Goal: Task Accomplishment & Management: Manage account settings

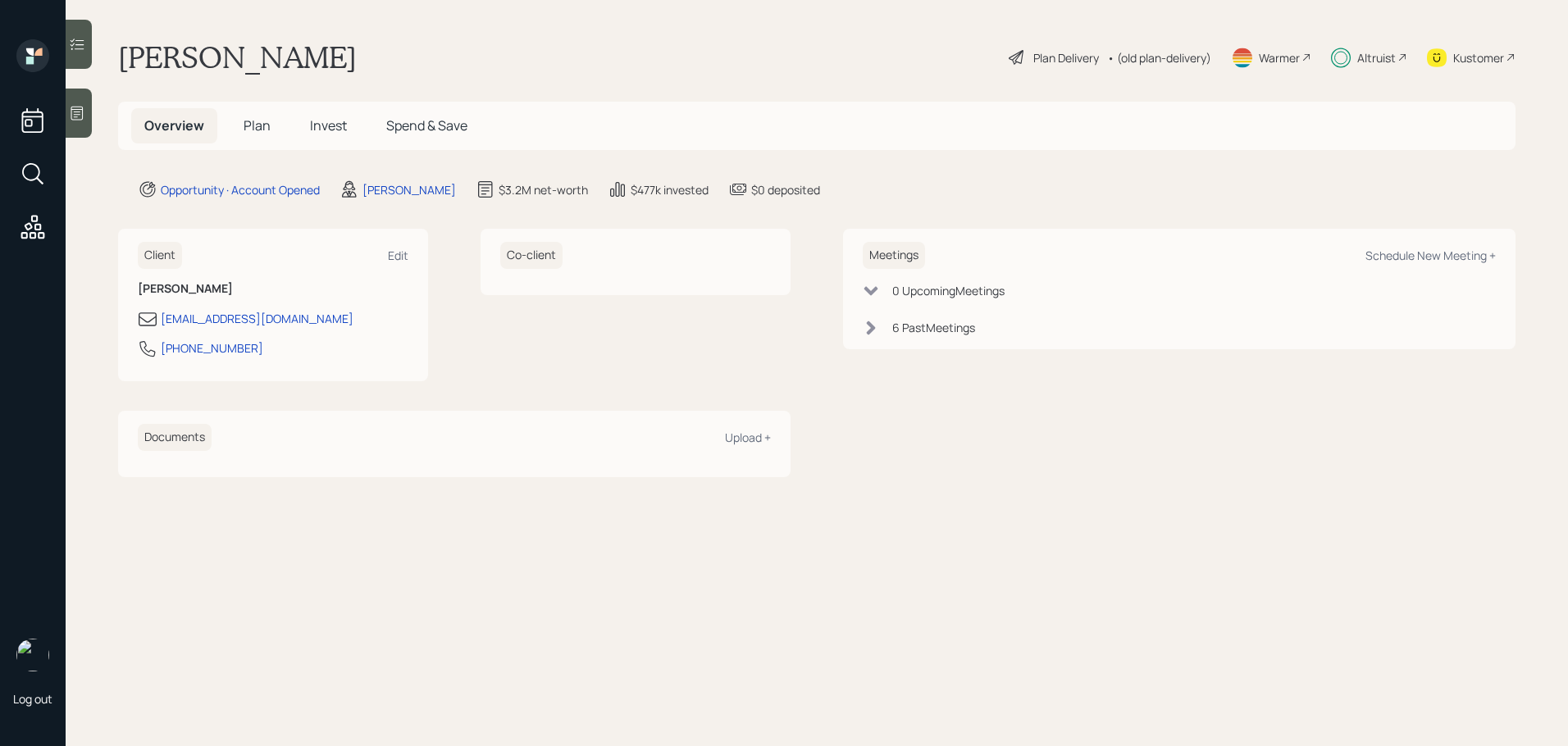
click at [258, 131] on span "Plan" at bounding box center [257, 125] width 27 height 18
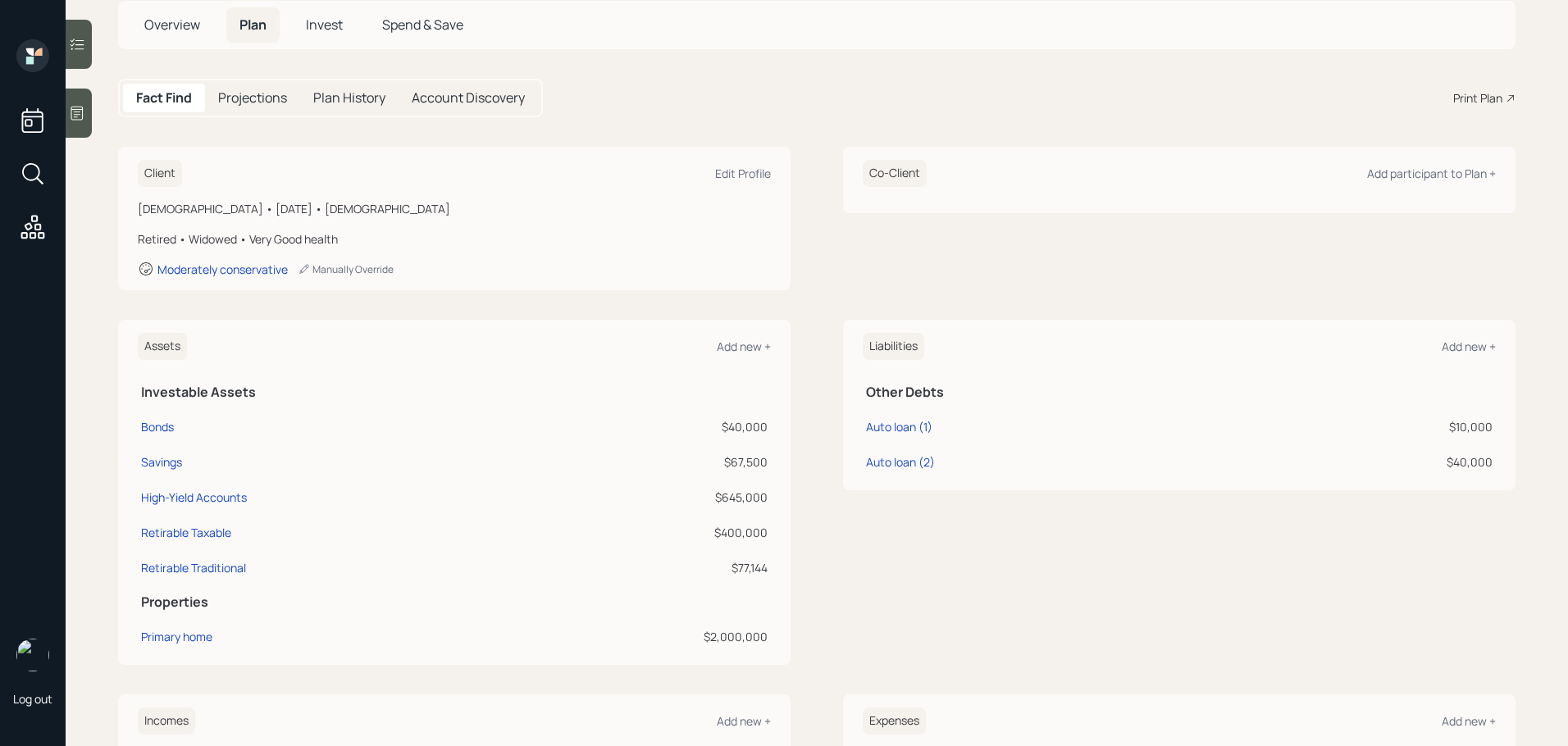
scroll to position [104, 0]
drag, startPoint x: 715, startPoint y: 494, endPoint x: 767, endPoint y: 538, distance: 68.1
click at [767, 538] on tbody "Bonds $40,000 Savings $67,500 High-Yield Accounts $645,000 Retirable Taxable $4…" at bounding box center [454, 492] width 633 height 176
click at [764, 537] on div "$400,000" at bounding box center [648, 529] width 238 height 17
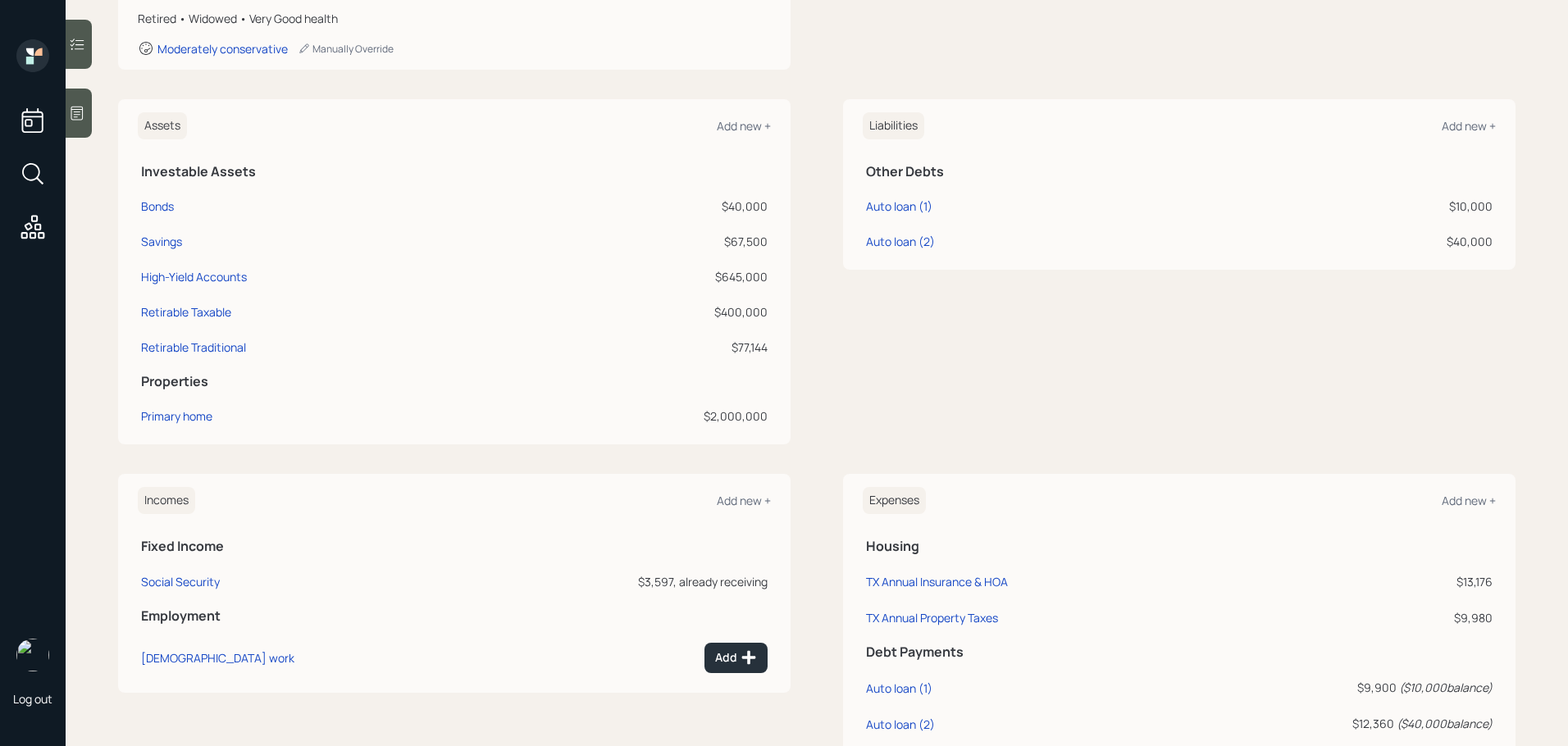
scroll to position [342, 0]
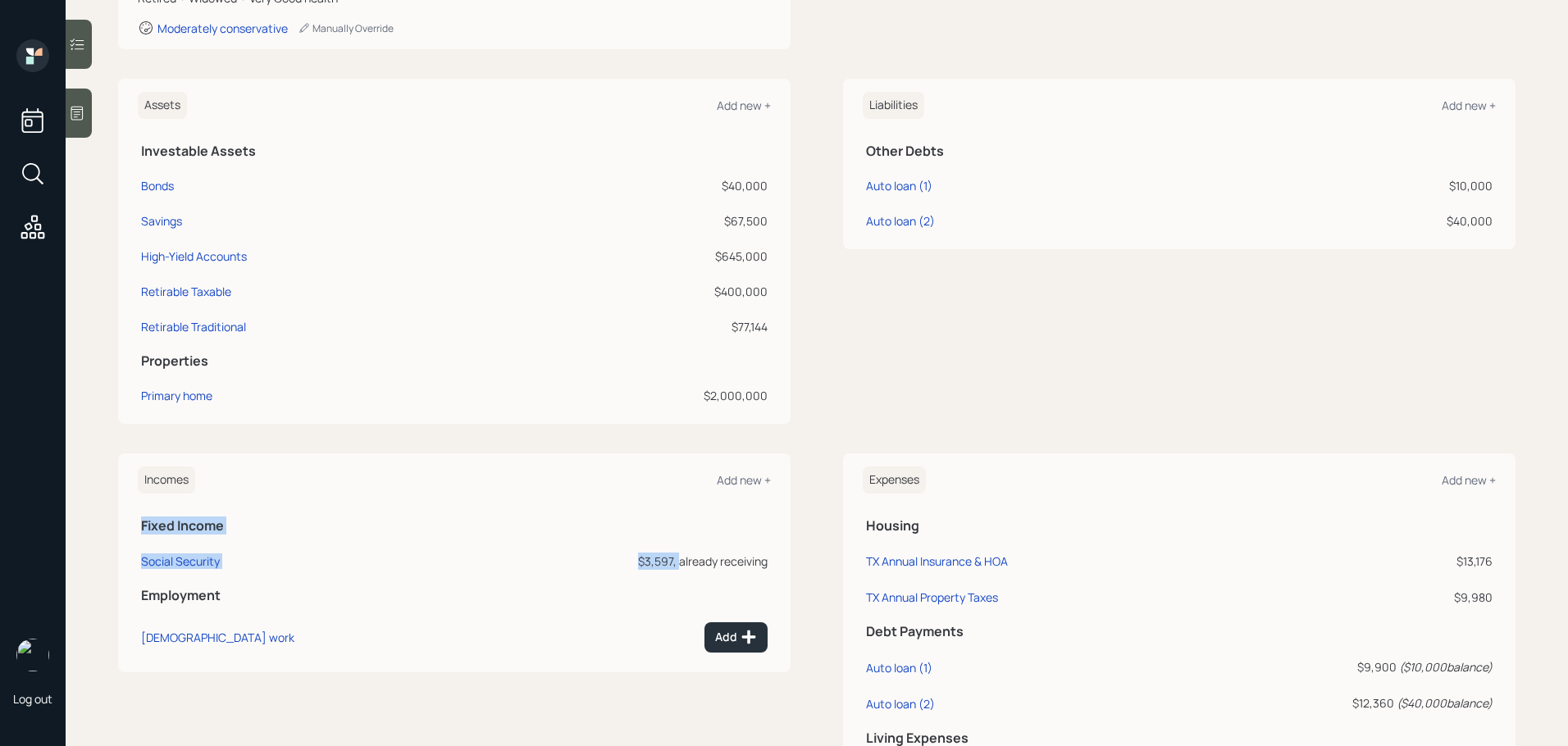
drag, startPoint x: 677, startPoint y: 561, endPoint x: 775, endPoint y: 562, distance: 98.0
click at [775, 562] on div "Incomes Add new + Fixed Income Social Security $3,597, already receiving Employ…" at bounding box center [454, 562] width 672 height 218
click at [756, 561] on div "$3,597, already receiving" at bounding box center [625, 561] width 284 height 17
drag, startPoint x: 756, startPoint y: 561, endPoint x: 712, endPoint y: 561, distance: 44.0
click at [712, 561] on div "$3,597, already receiving" at bounding box center [625, 561] width 284 height 17
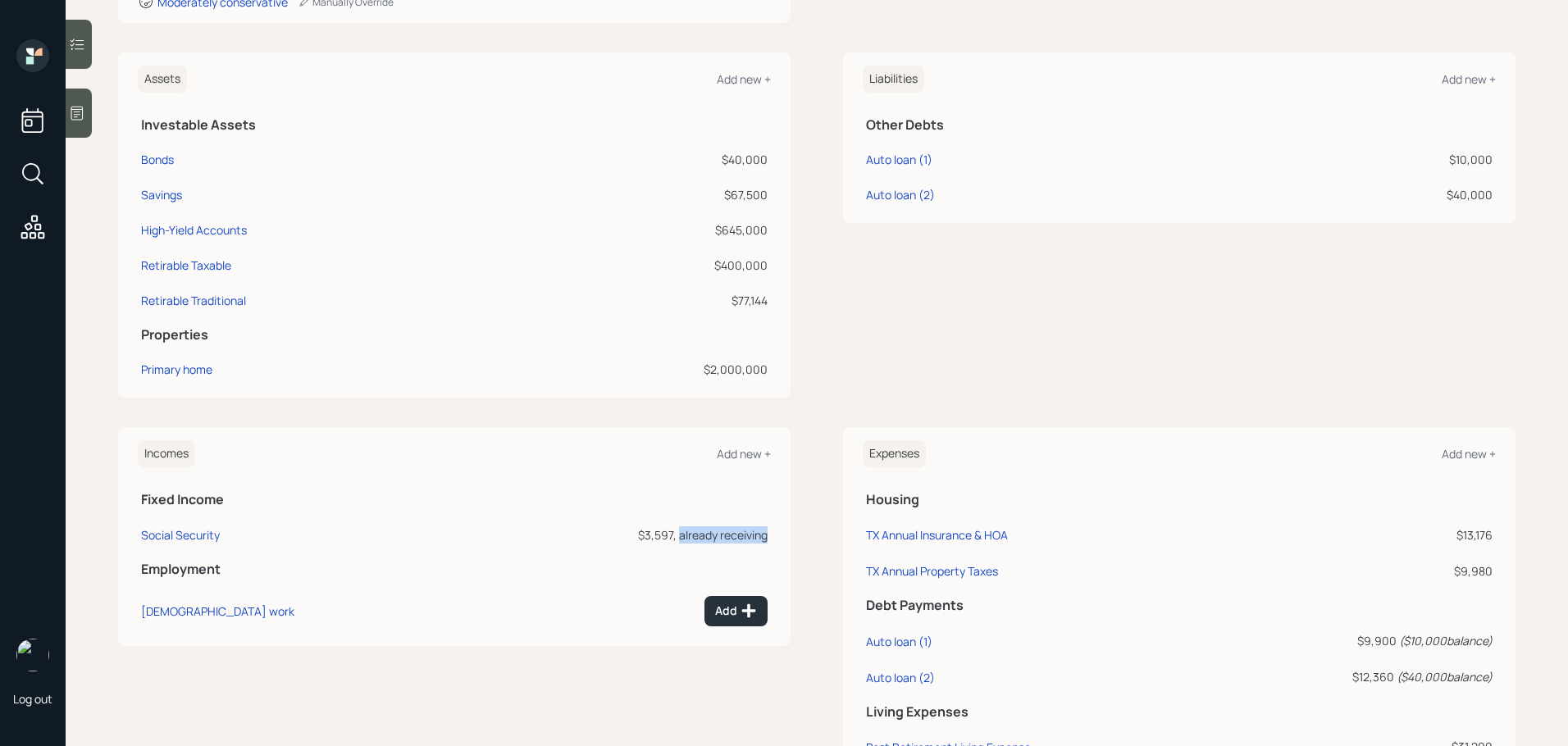
scroll to position [359, 0]
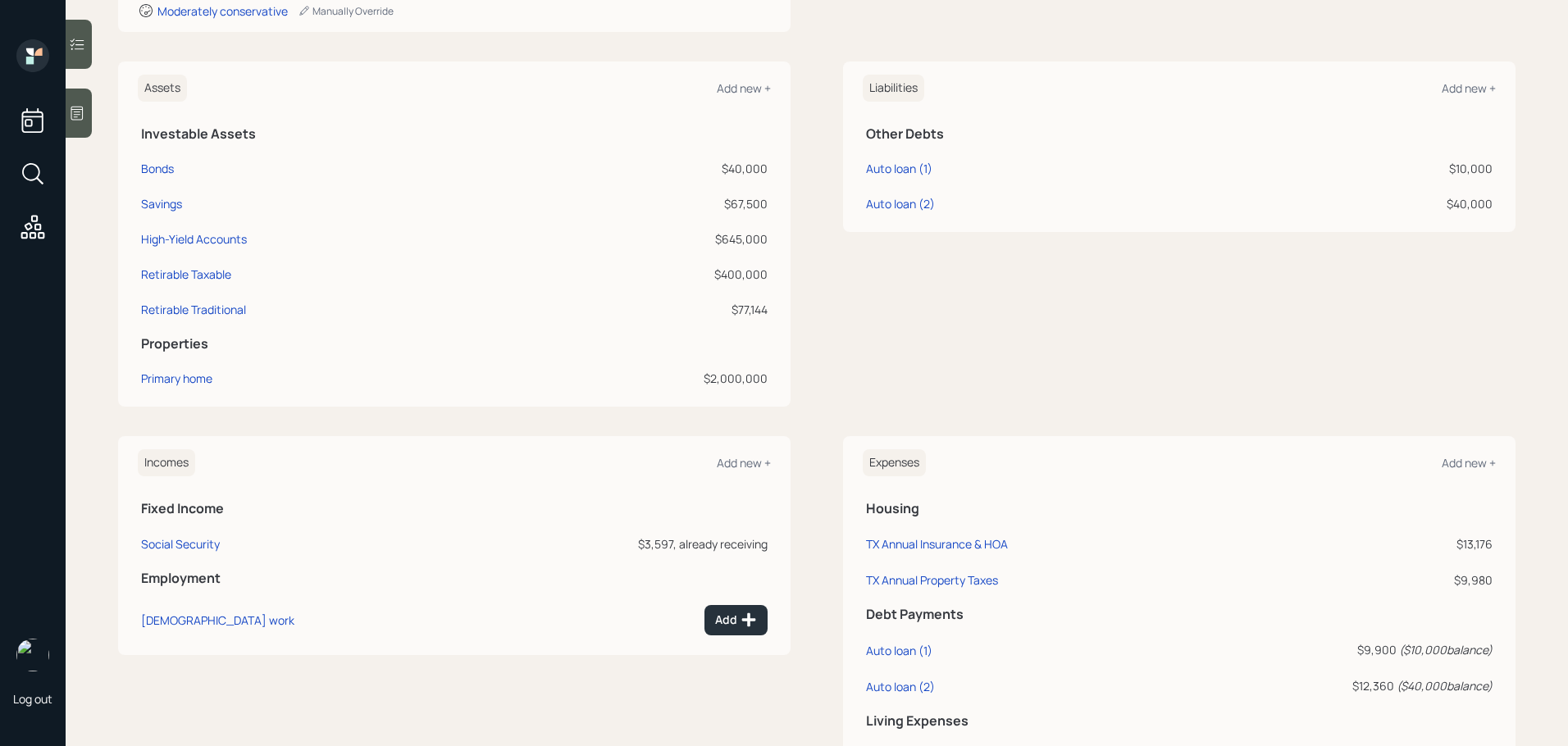
click at [657, 543] on div "$3,597, already receiving" at bounding box center [625, 544] width 284 height 17
drag, startPoint x: 657, startPoint y: 543, endPoint x: 733, endPoint y: 543, distance: 76.0
click at [733, 543] on div "$3,597, already receiving" at bounding box center [625, 544] width 284 height 17
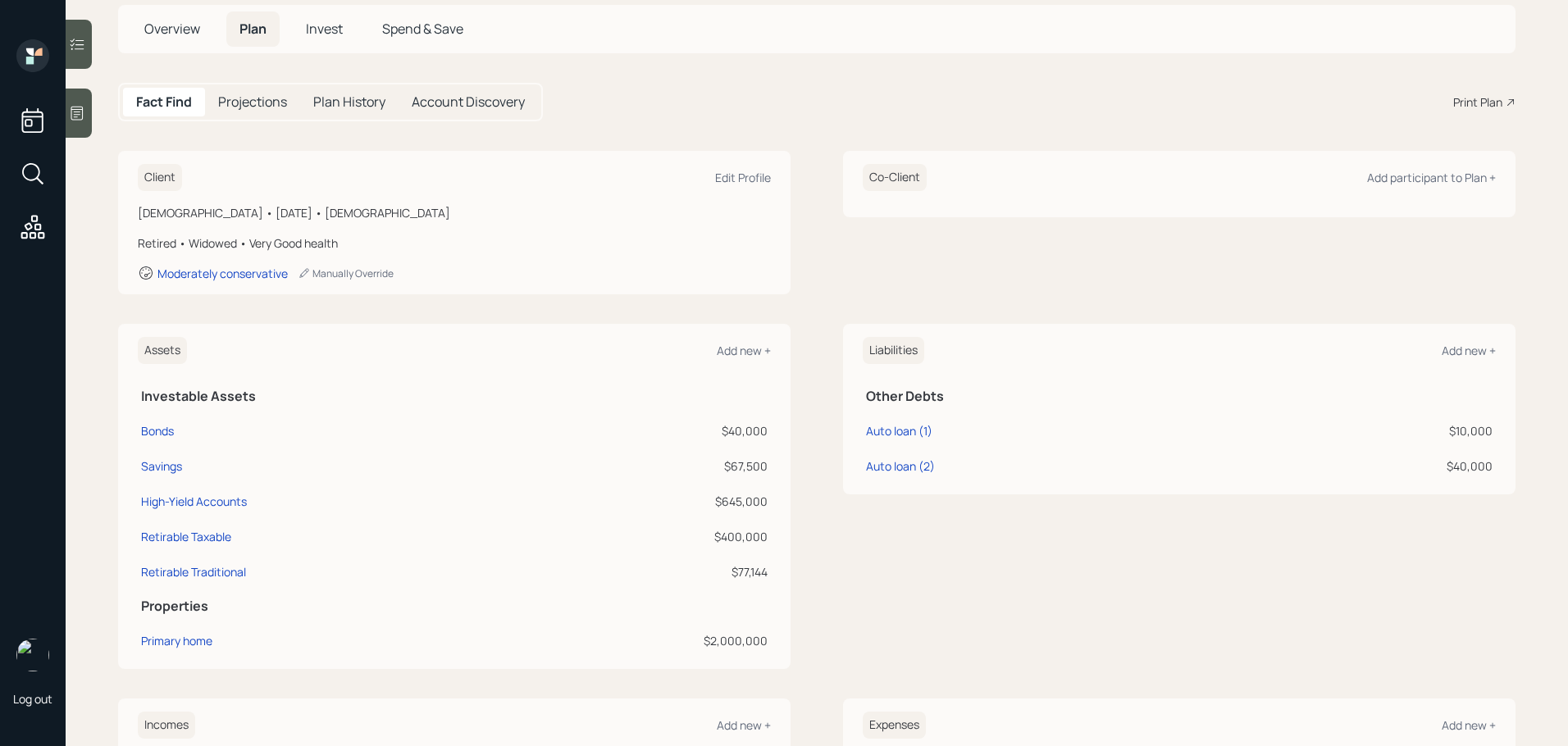
scroll to position [0, 0]
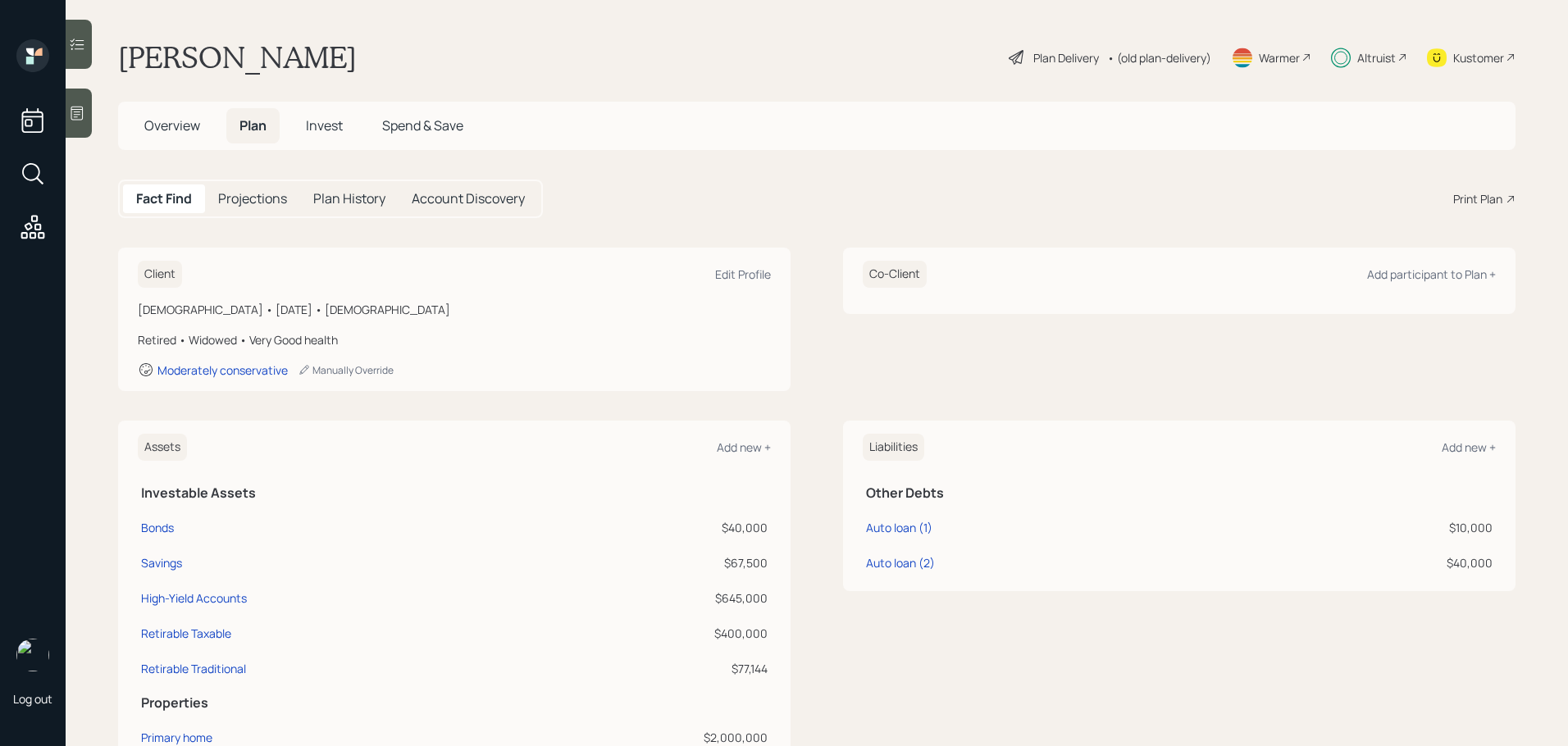
click at [1071, 64] on div "Plan Delivery" at bounding box center [1066, 58] width 65 height 17
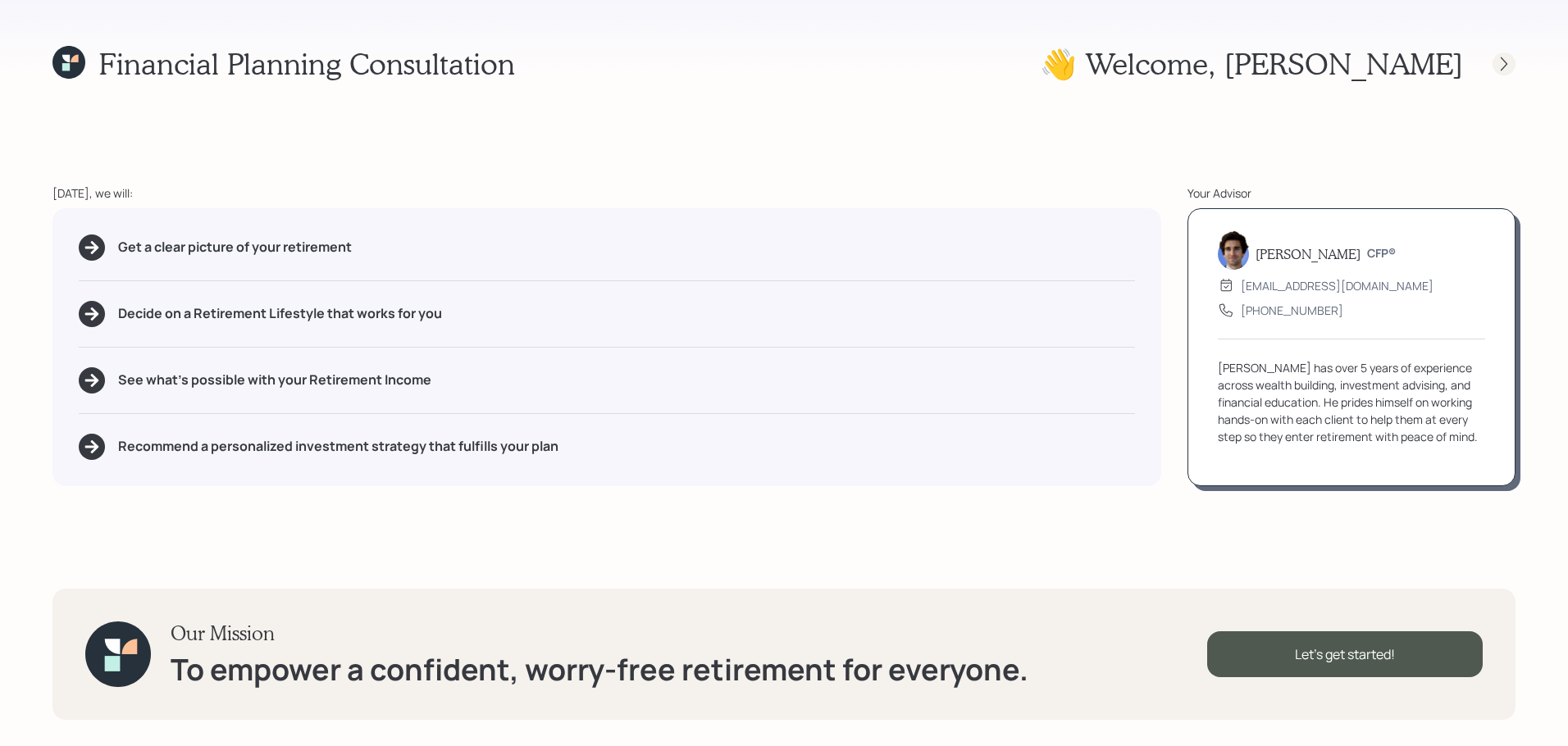
click at [1496, 64] on icon at bounding box center [1504, 64] width 16 height 16
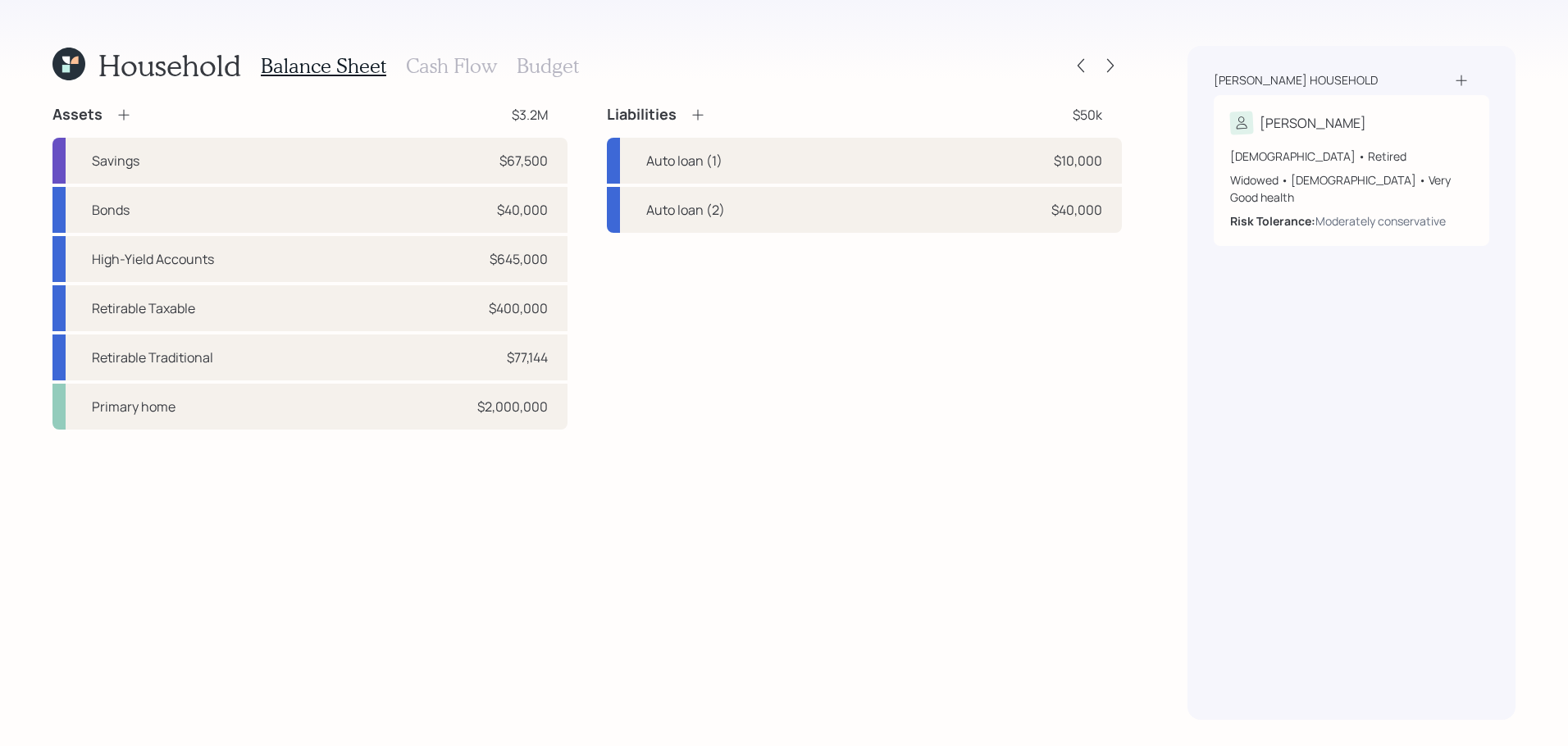
click at [1123, 68] on div "Household Balance Sheet Cash Flow Budget Assets $3.2M Savings $67,500 Bonds $40…" at bounding box center [784, 373] width 1568 height 746
click at [1117, 67] on icon at bounding box center [1109, 65] width 16 height 16
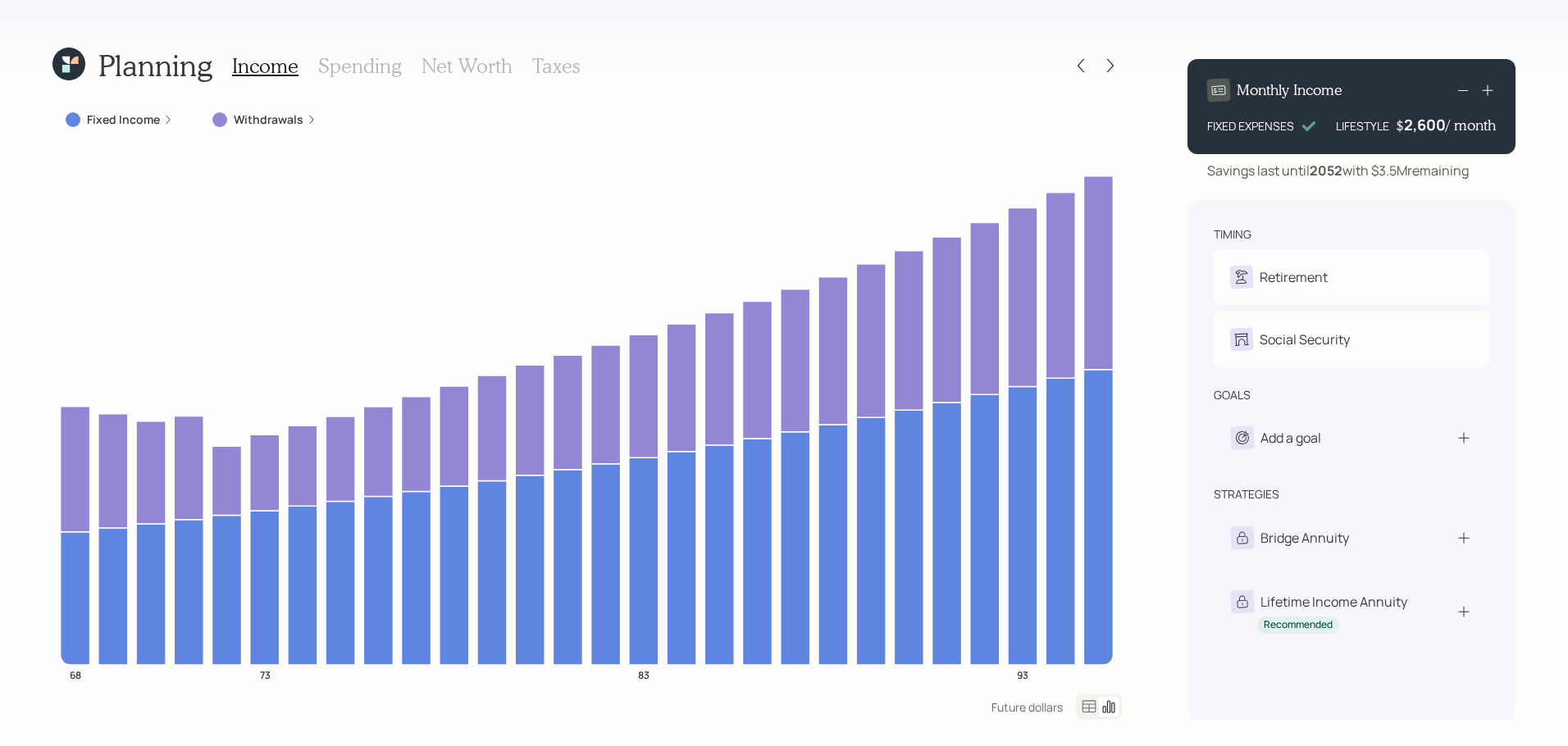
click at [78, 62] on icon at bounding box center [74, 61] width 8 height 8
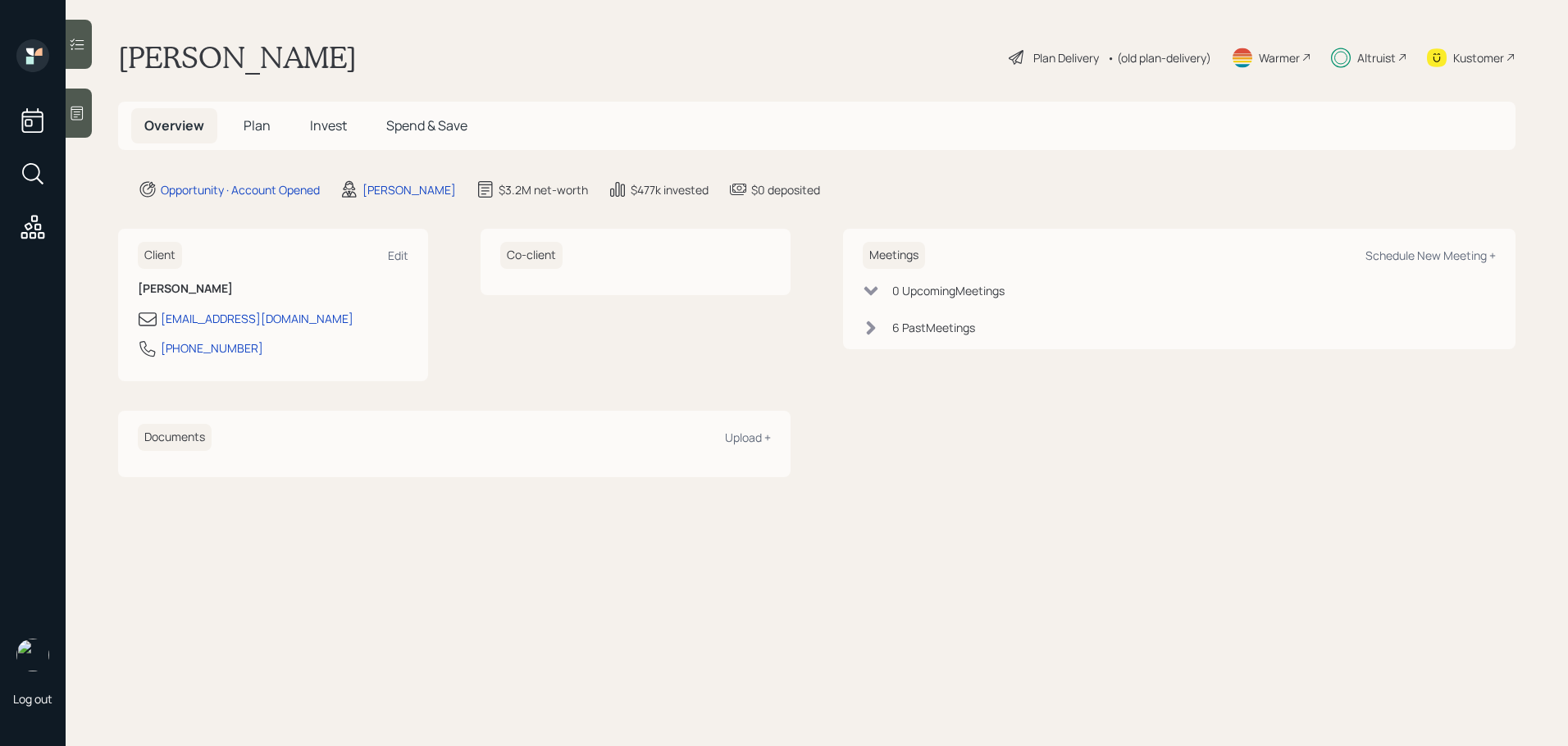
click at [247, 123] on span "Plan" at bounding box center [257, 125] width 27 height 18
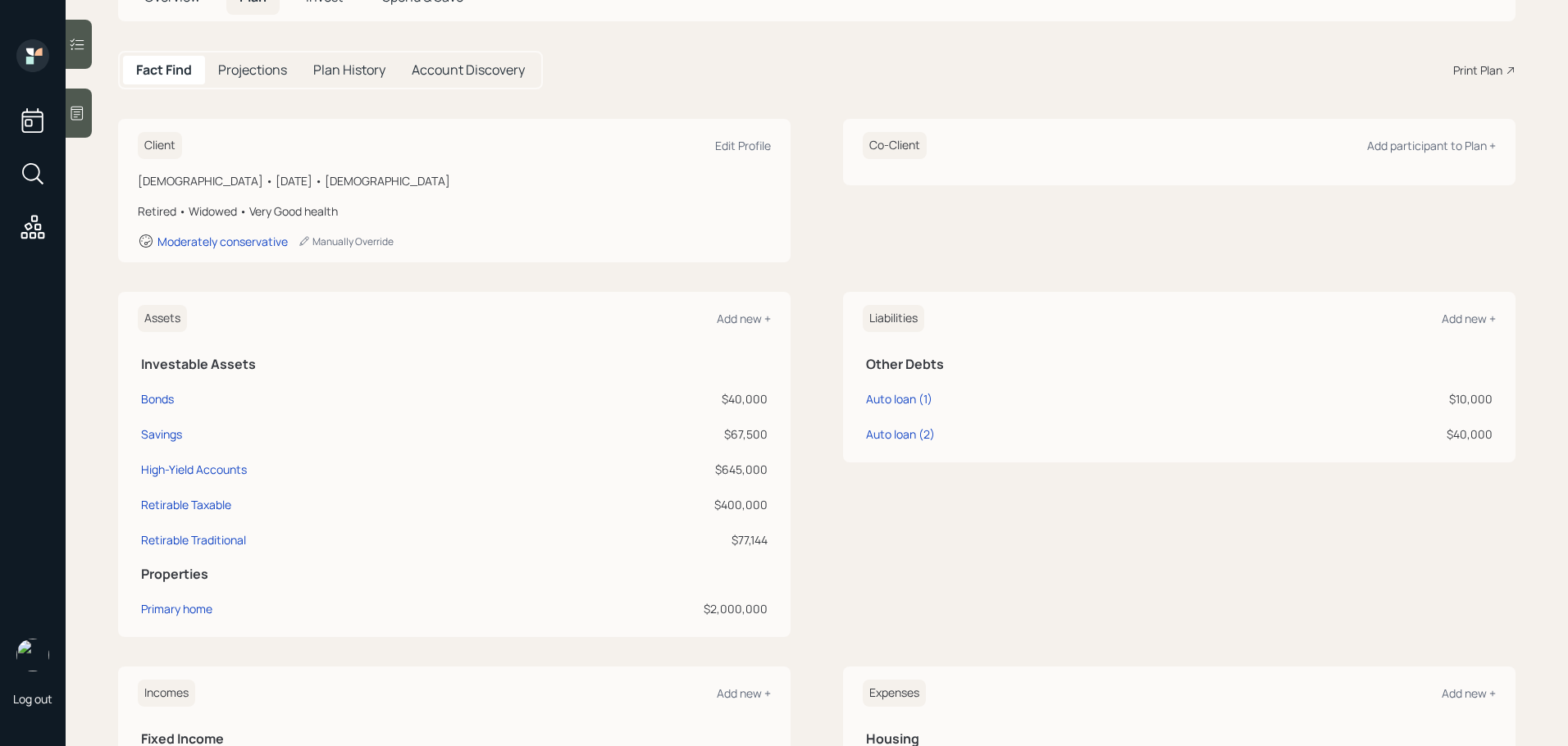
scroll to position [201, 0]
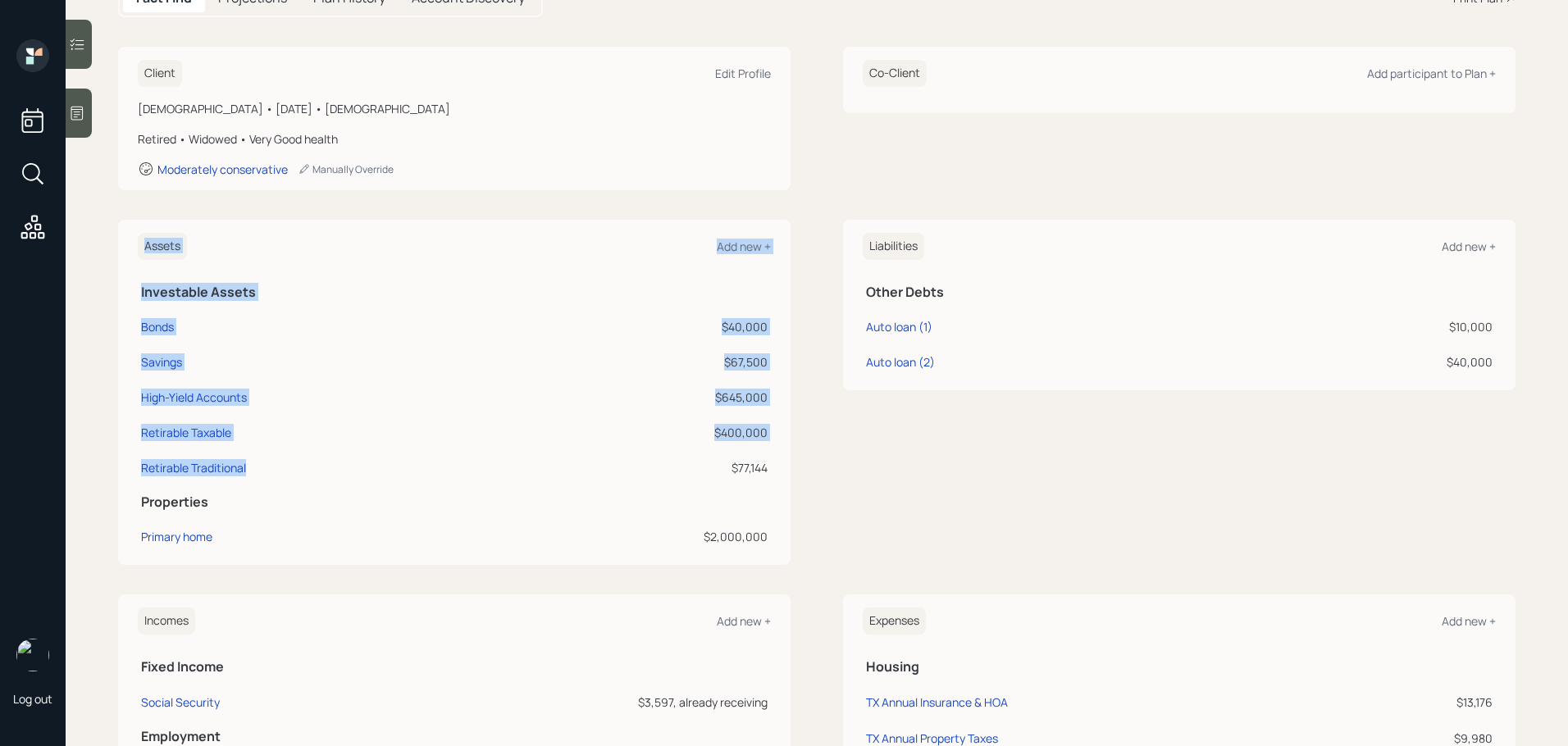
drag, startPoint x: 137, startPoint y: 464, endPoint x: 324, endPoint y: 473, distance: 187.2
click at [324, 473] on div "Assets Add new + Investable Assets Bonds $40,000 Savings $67,500 High-Yield Acc…" at bounding box center [454, 392] width 672 height 345
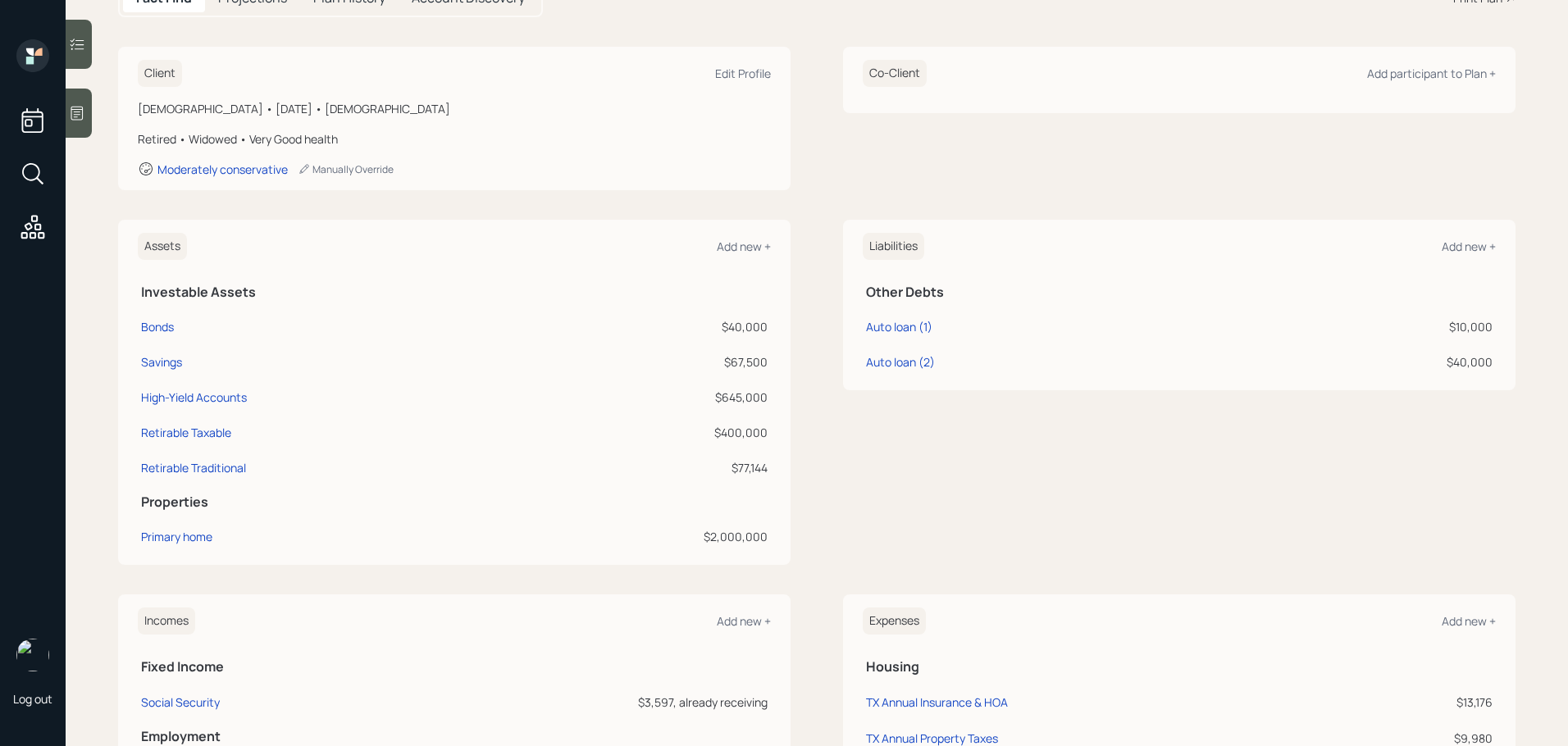
click at [324, 473] on div "Retirable Traditional" at bounding box center [332, 467] width 382 height 17
click at [754, 471] on div "$77,144" at bounding box center [648, 467] width 238 height 17
drag, startPoint x: 754, startPoint y: 471, endPoint x: 712, endPoint y: 473, distance: 42.0
click at [712, 473] on div "$77,144" at bounding box center [648, 467] width 238 height 17
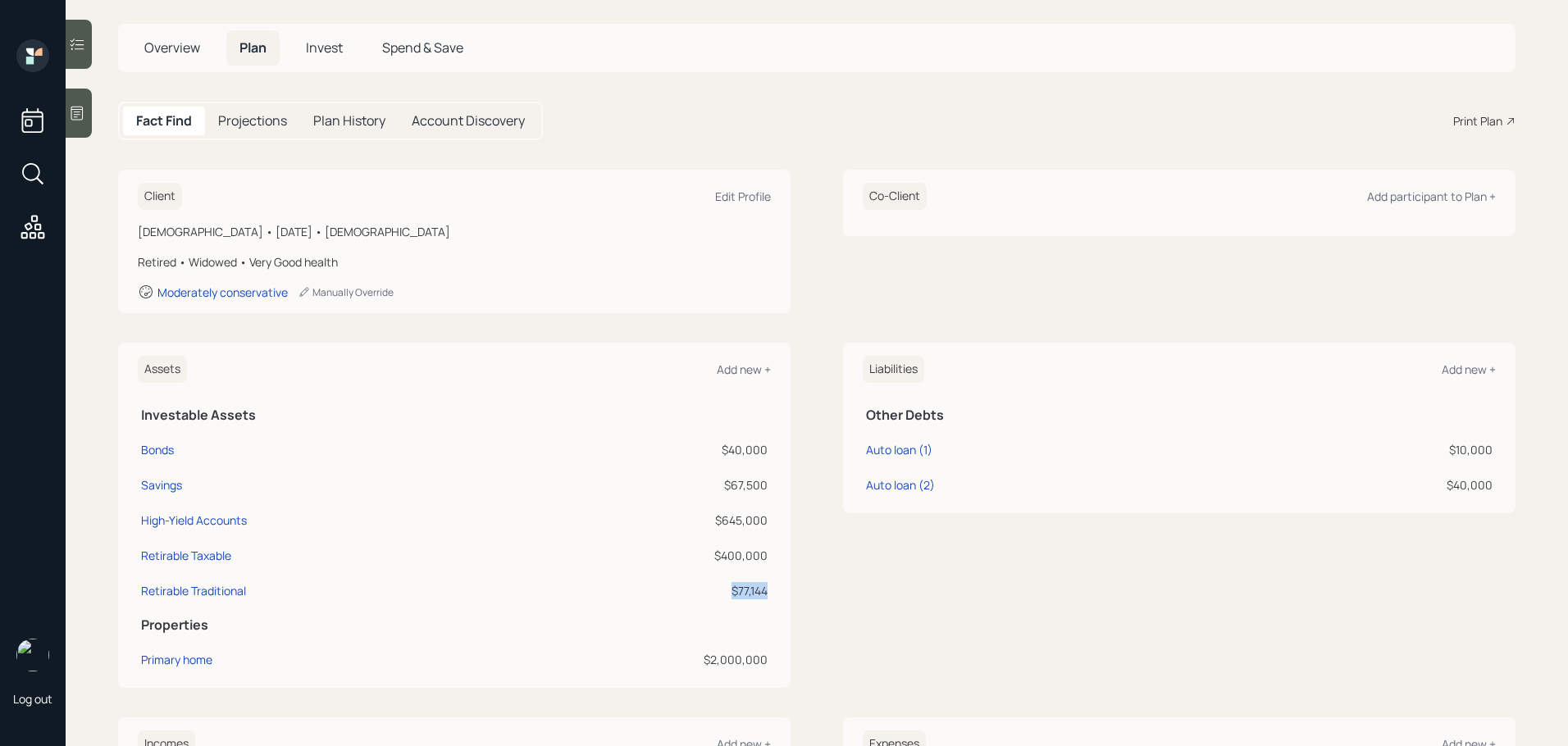
scroll to position [0, 0]
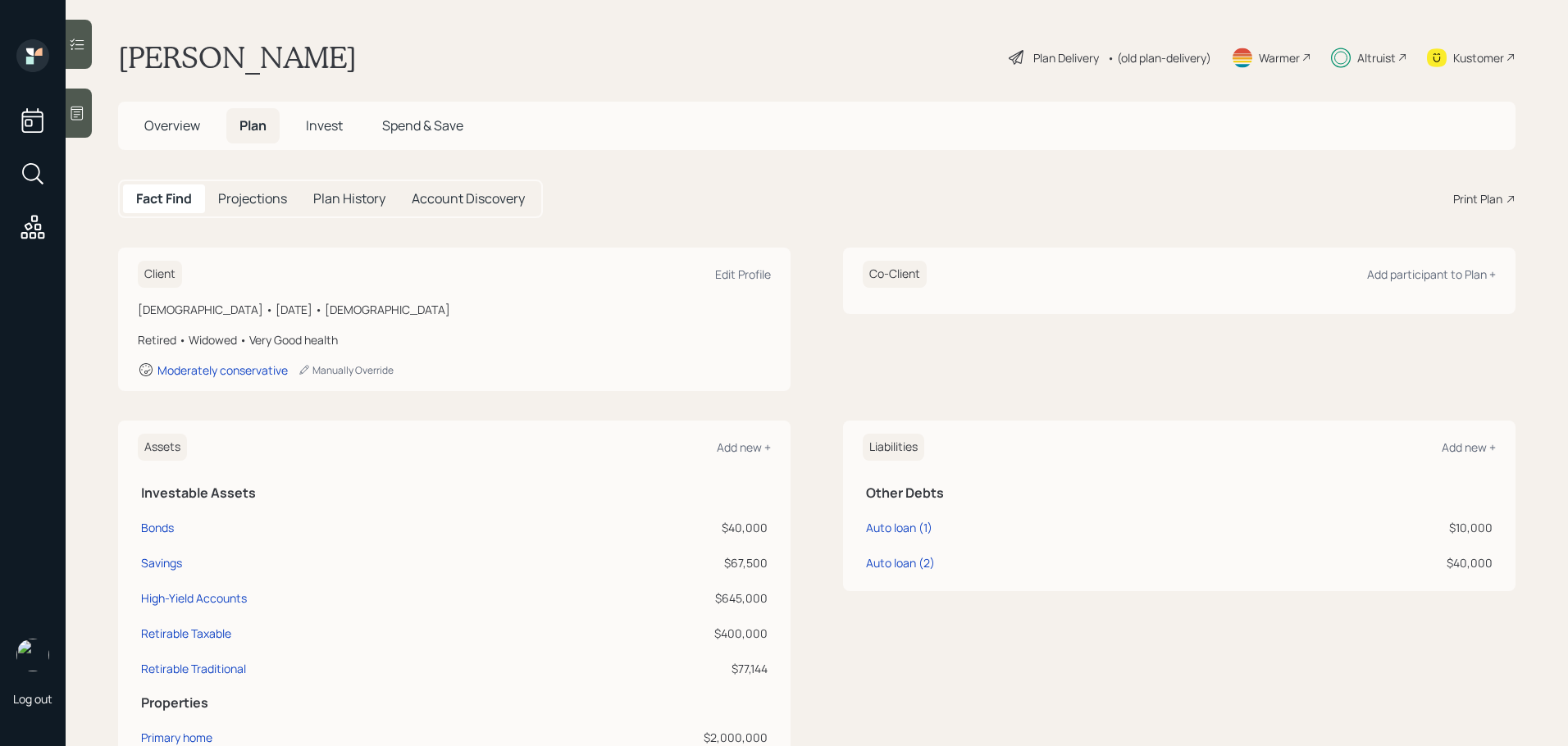
click at [337, 131] on span "Invest" at bounding box center [324, 125] width 37 height 18
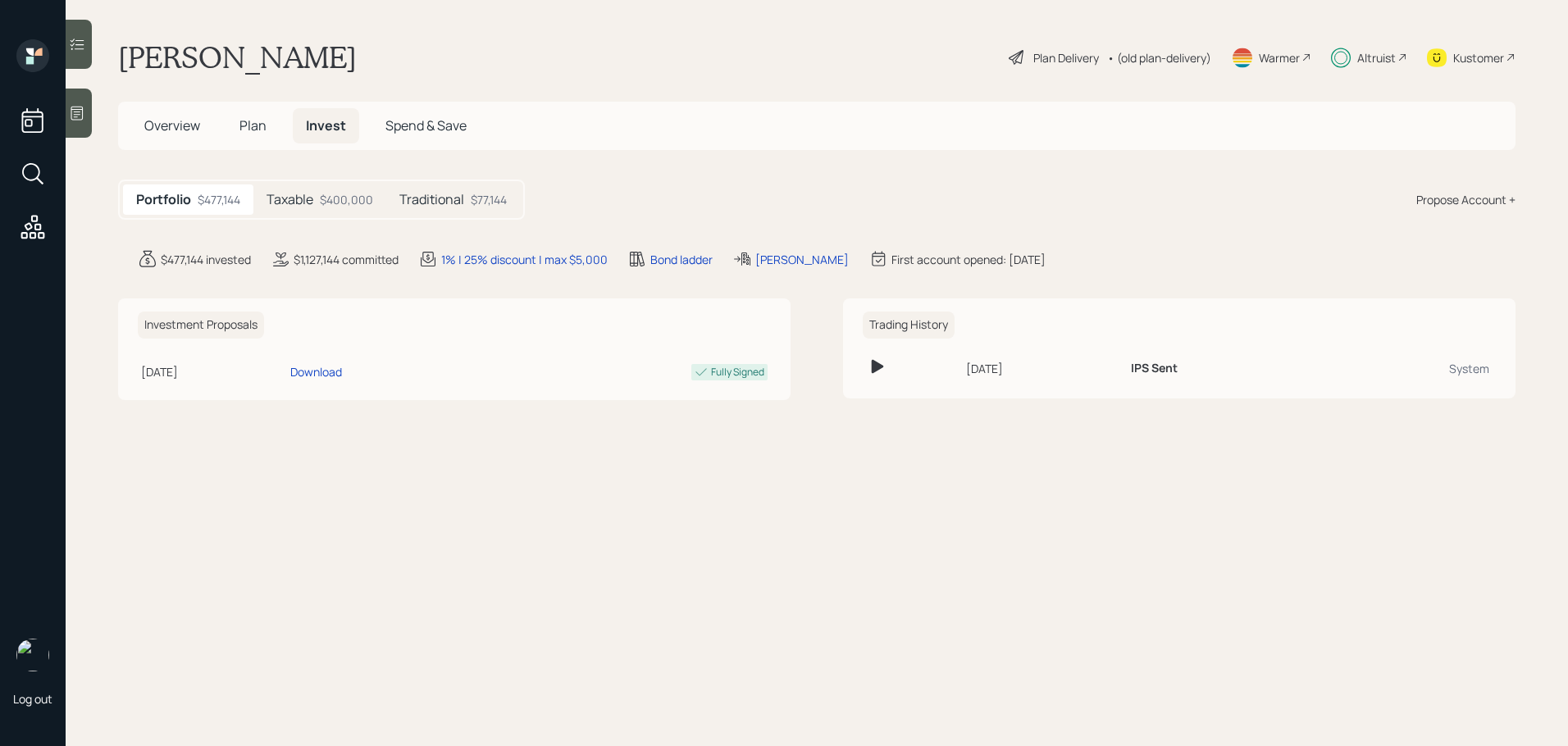
click at [1487, 62] on div "Kustomer" at bounding box center [1479, 58] width 51 height 17
